Goal: Task Accomplishment & Management: Manage account settings

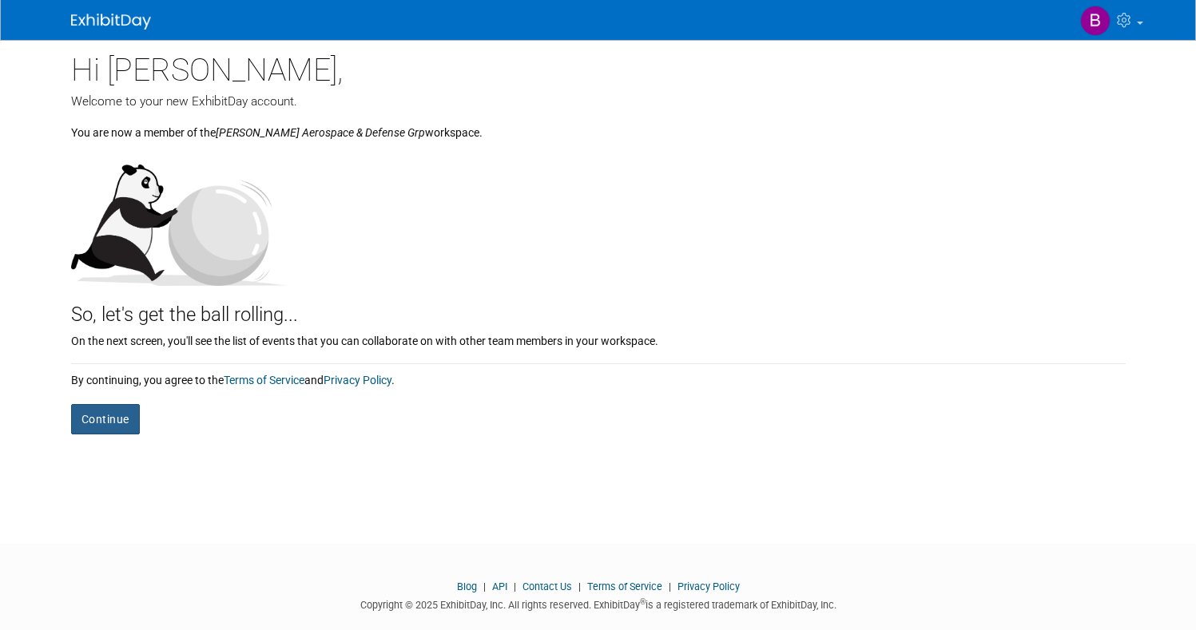
click at [92, 416] on button "Continue" at bounding box center [105, 419] width 69 height 30
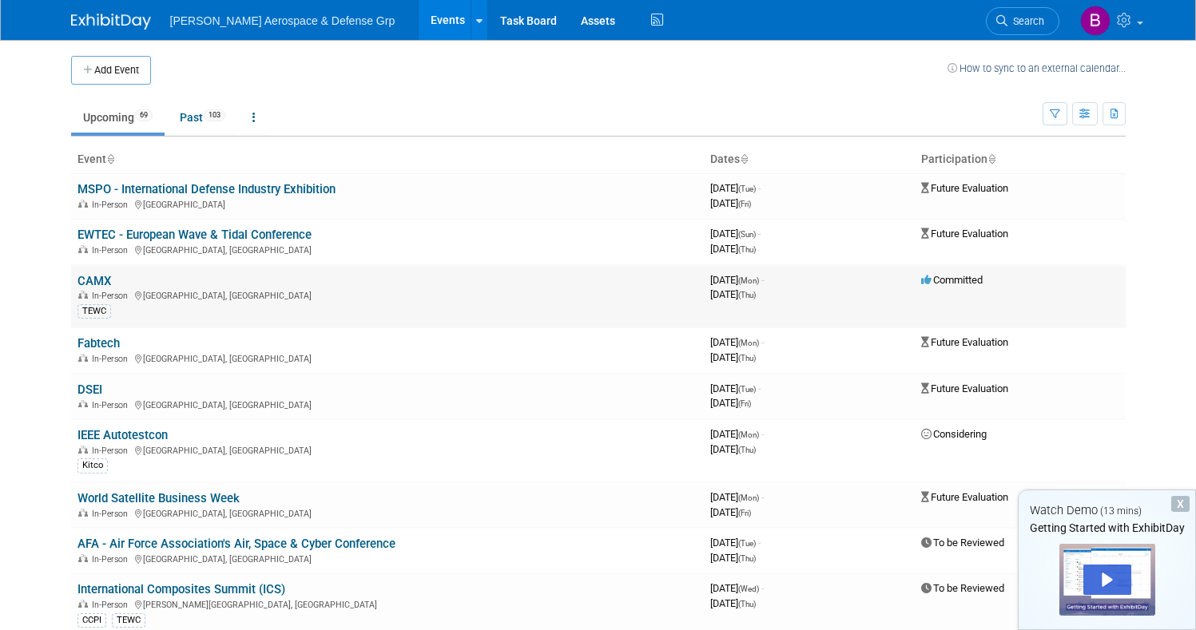
click at [95, 278] on link "CAMX" at bounding box center [94, 281] width 34 height 14
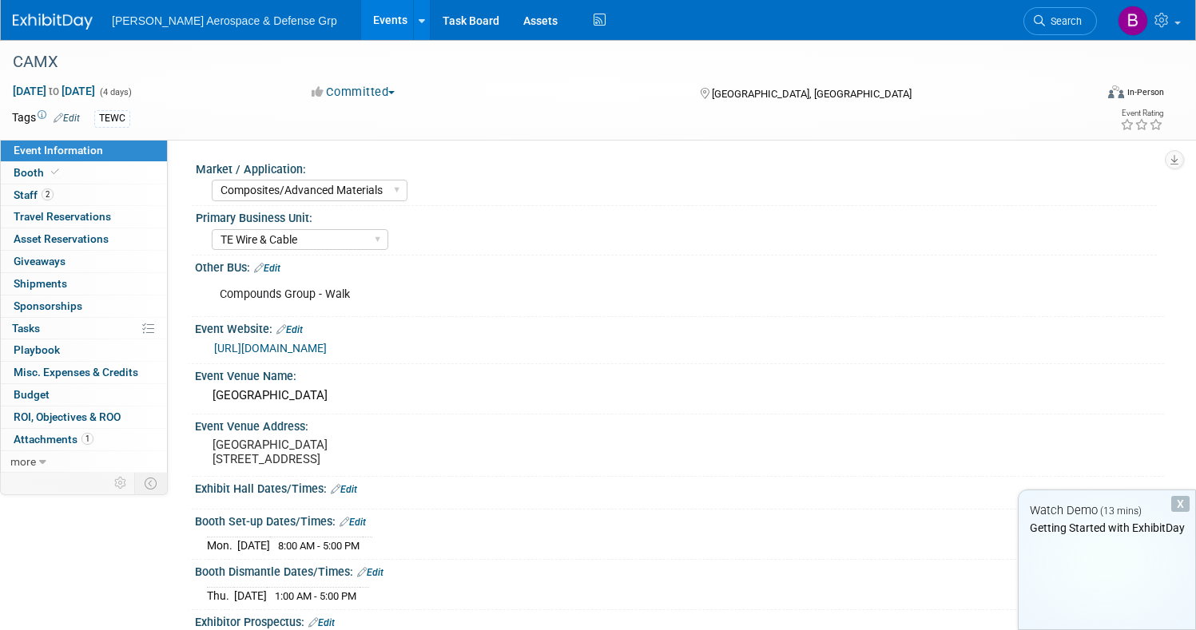
select select "Composites/Advanced Materials"
select select "TE Wire & Cable"
click at [1105, 577] on div "Play" at bounding box center [1107, 580] width 48 height 30
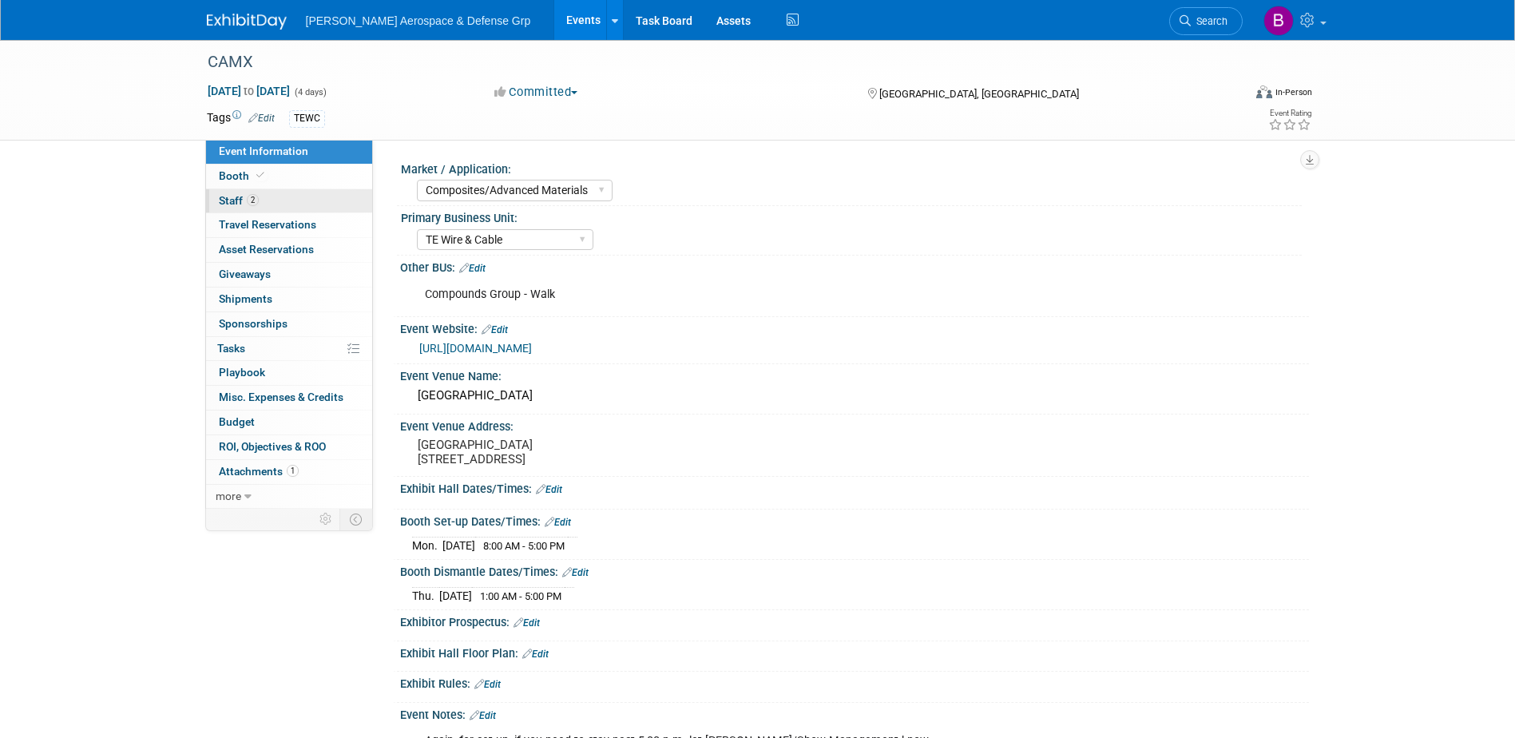
click at [226, 200] on span "Staff 2" at bounding box center [239, 200] width 40 height 13
